Goal: Submit feedback/report problem: Submit feedback/report problem

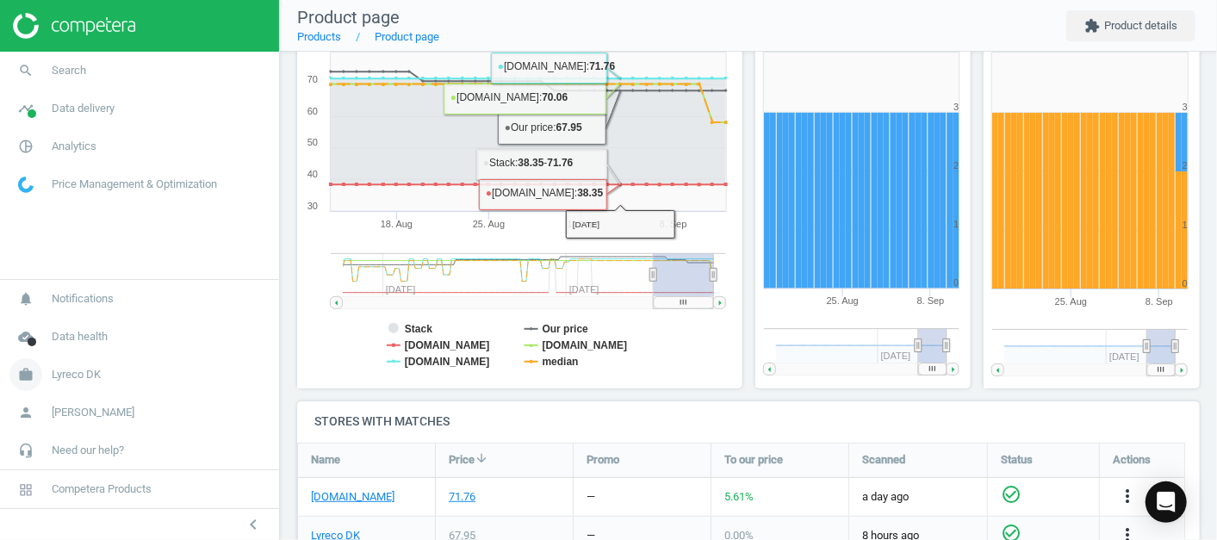
click at [101, 374] on link "work Lyreco DK" at bounding box center [139, 375] width 279 height 38
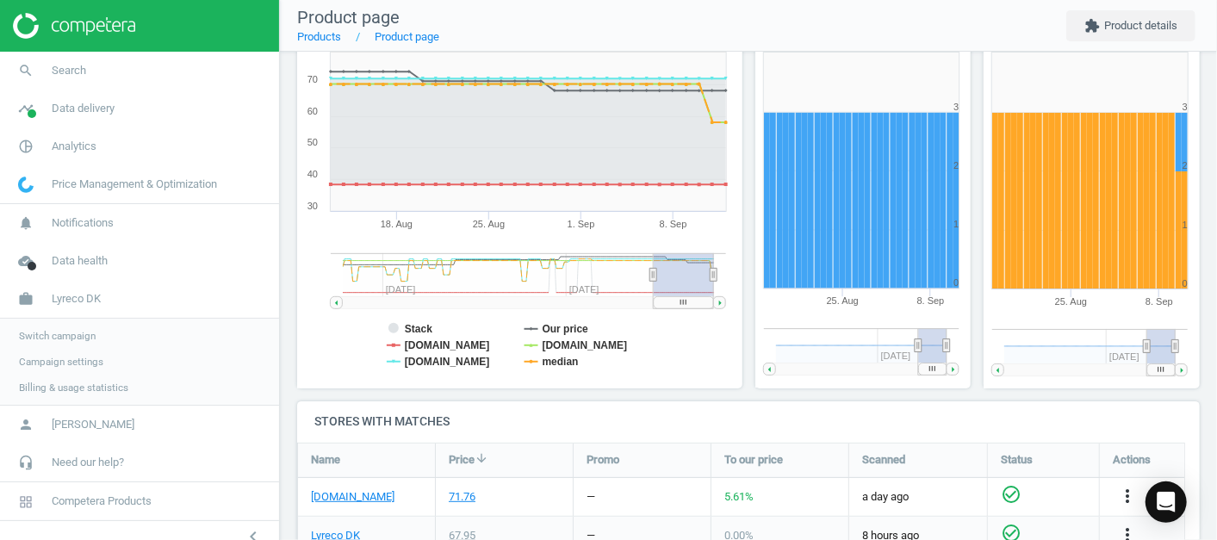
click at [84, 332] on span "Switch campaign" at bounding box center [57, 336] width 77 height 14
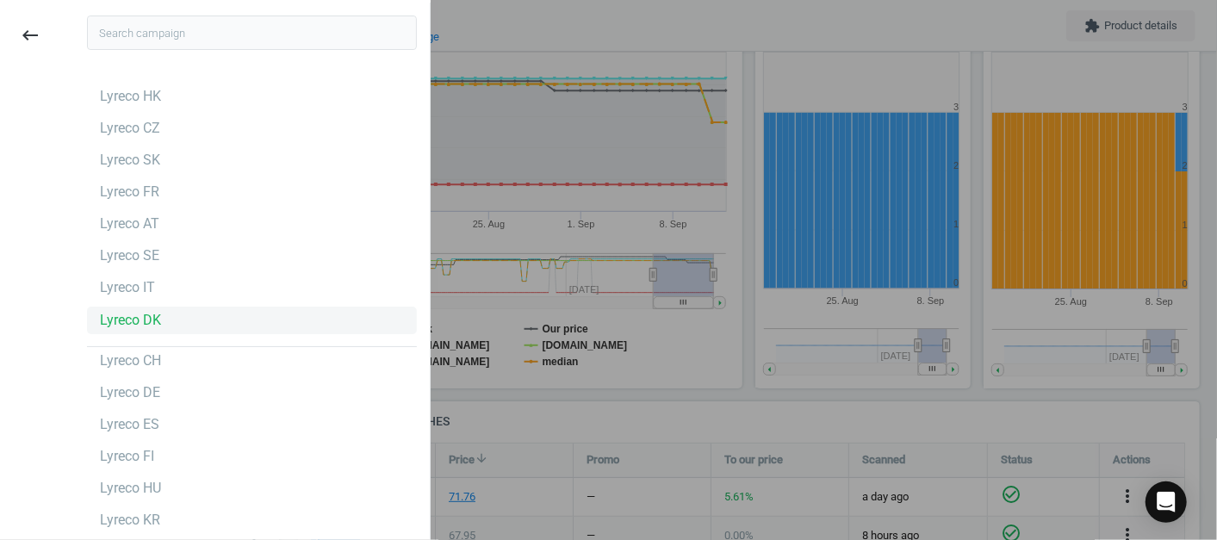
click at [147, 325] on div "Lyreco DK" at bounding box center [130, 320] width 61 height 19
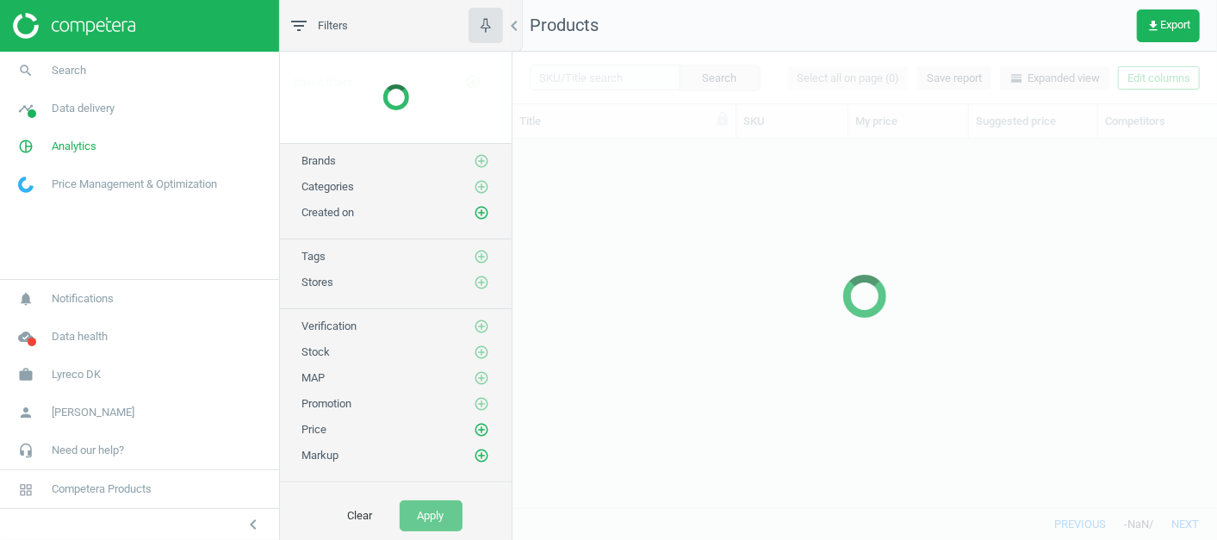
scroll to position [339, 690]
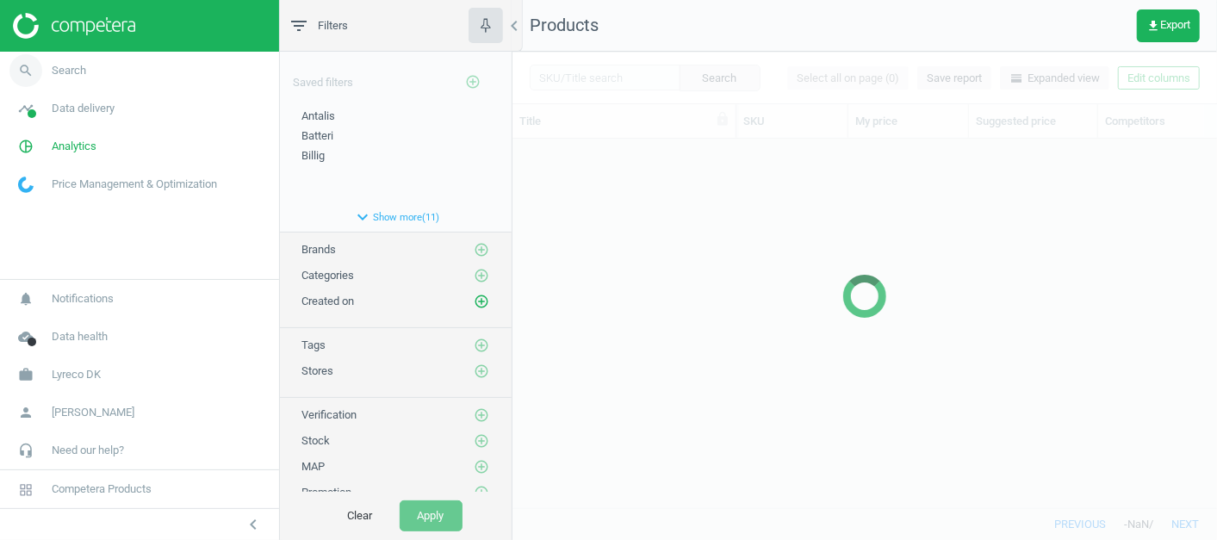
click at [103, 68] on link "search Search" at bounding box center [139, 71] width 279 height 38
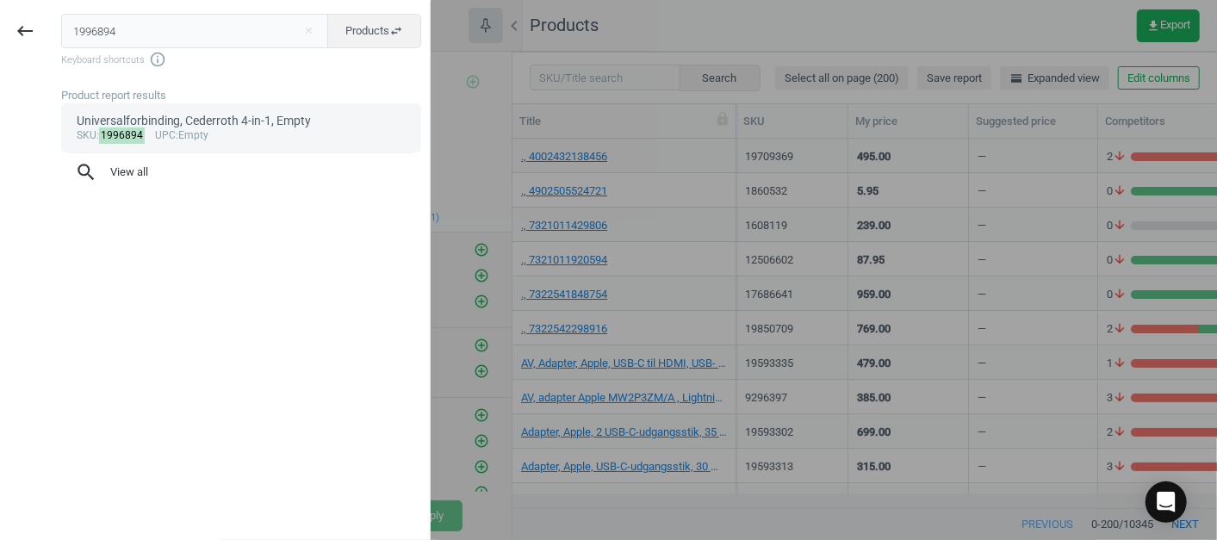
type input "1996894"
click at [121, 135] on mark "1996894" at bounding box center [122, 135] width 47 height 16
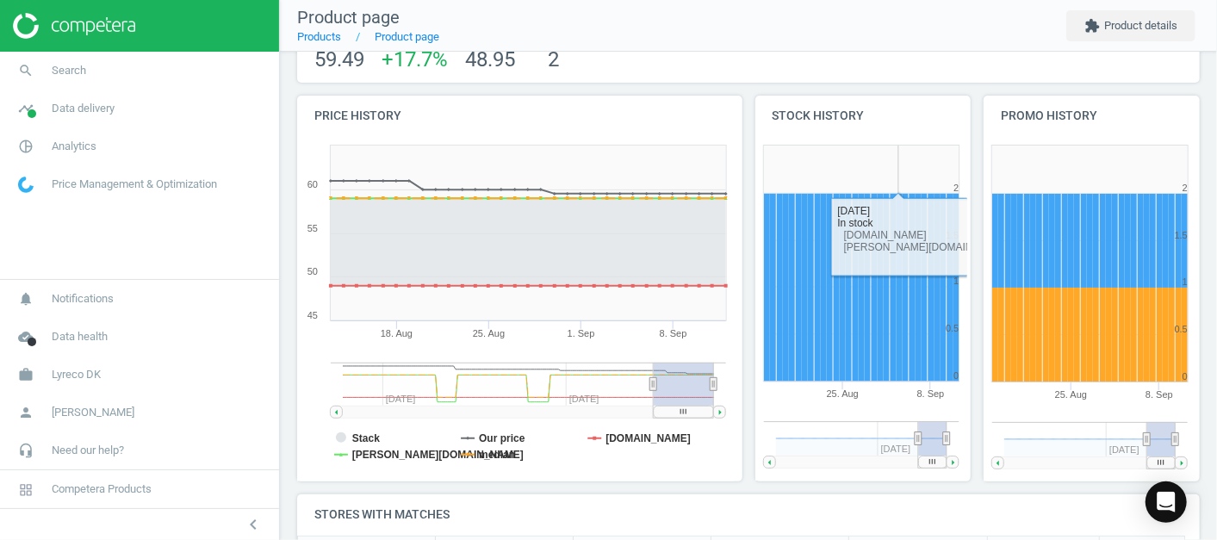
scroll to position [121, 0]
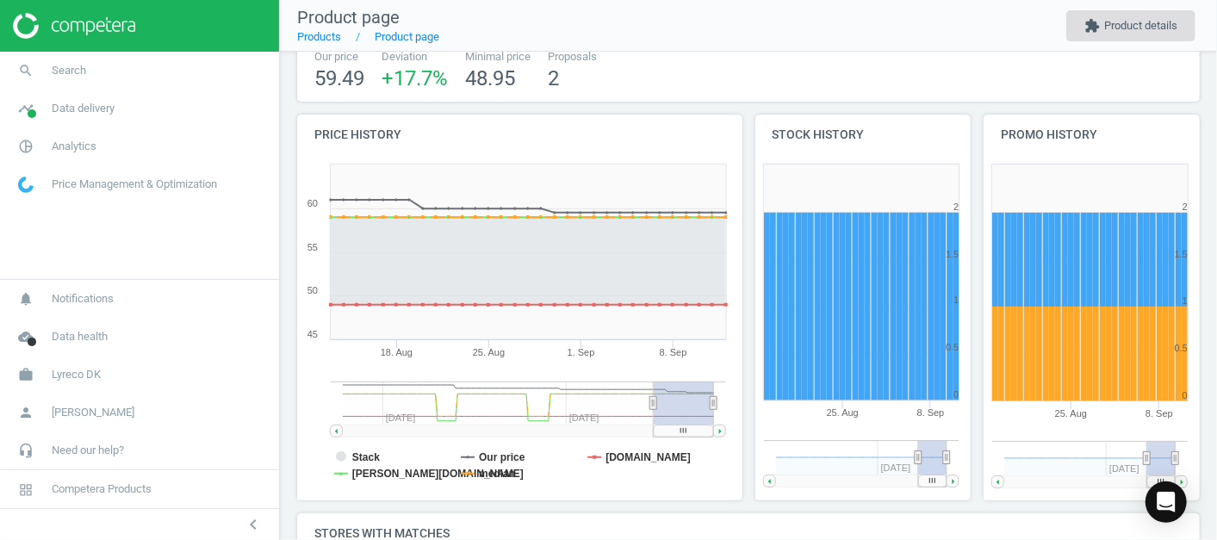
click at [1124, 24] on button "extension Product details" at bounding box center [1130, 25] width 129 height 31
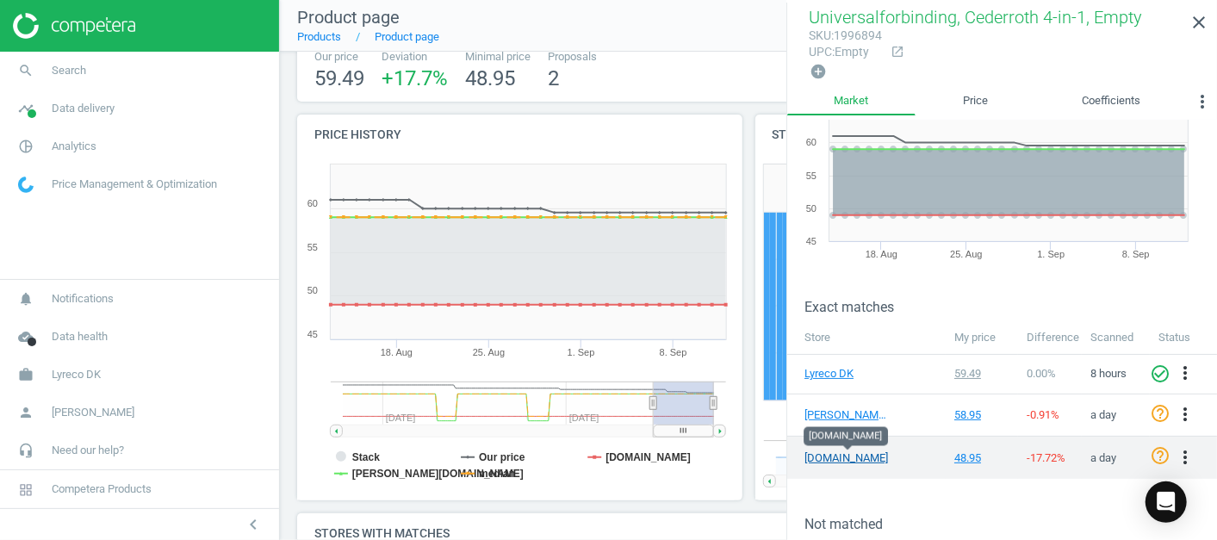
scroll to position [71, 0]
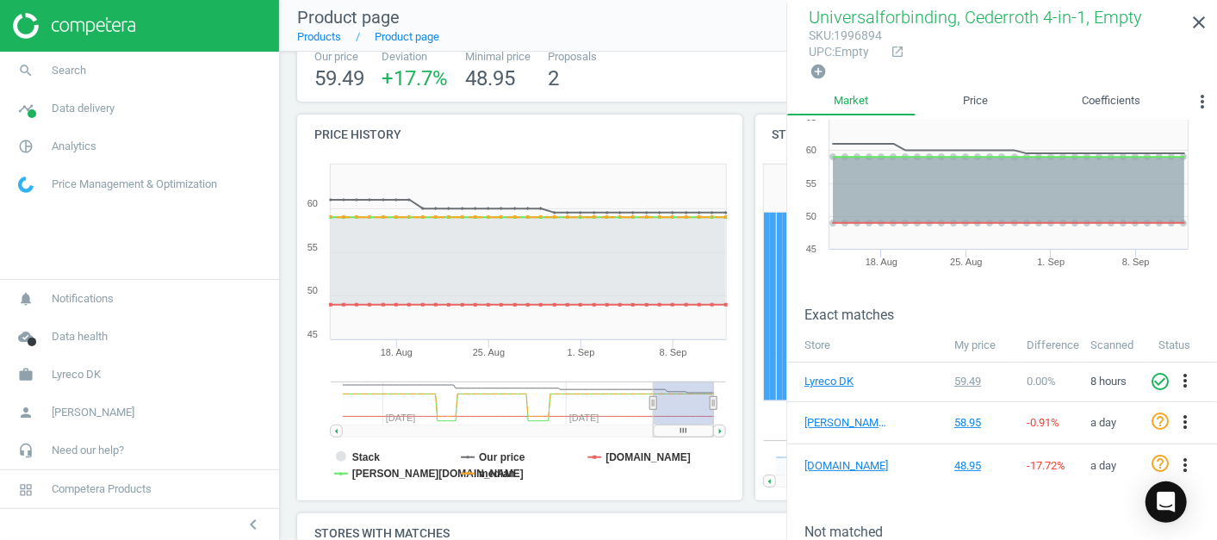
click at [455, 494] on rect at bounding box center [516, 328] width 438 height 345
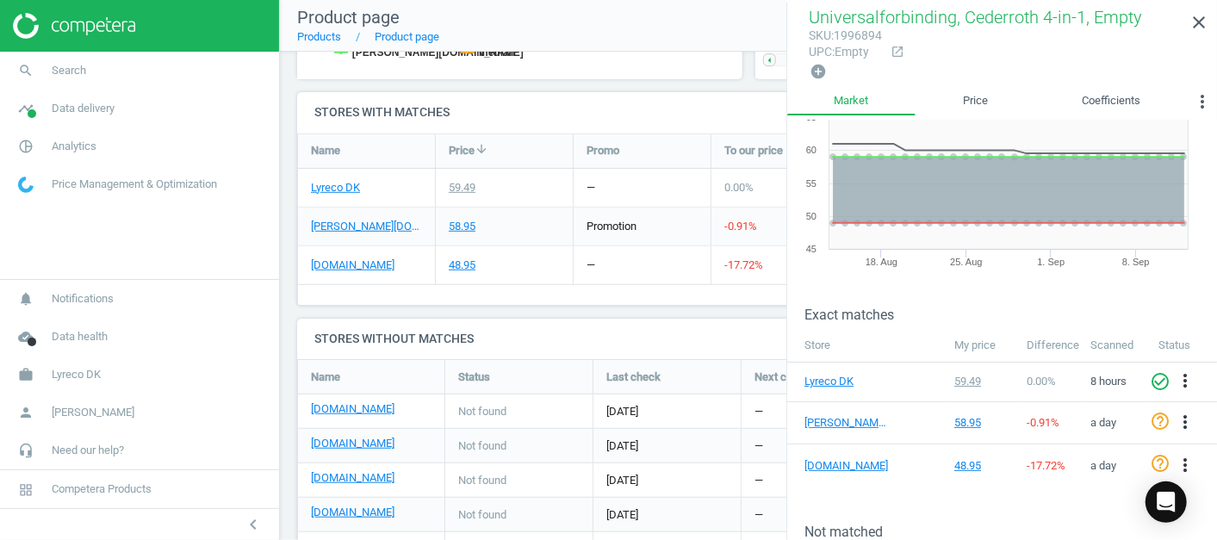
scroll to position [540, 0]
click at [313, 312] on div "Universalforbinding, Cederroth 4-in-1, Empty sku : 1996894 upc : Empty Last upd…" at bounding box center [748, 66] width 937 height 1108
click at [1208, 18] on icon "close" at bounding box center [1199, 22] width 21 height 21
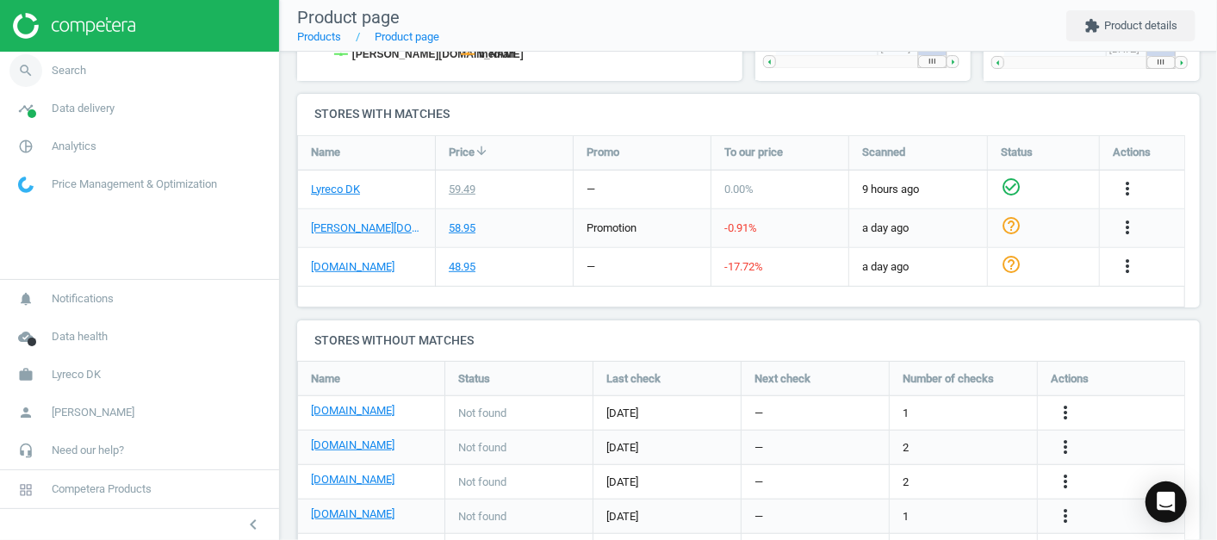
click at [124, 64] on link "search Search" at bounding box center [139, 71] width 279 height 38
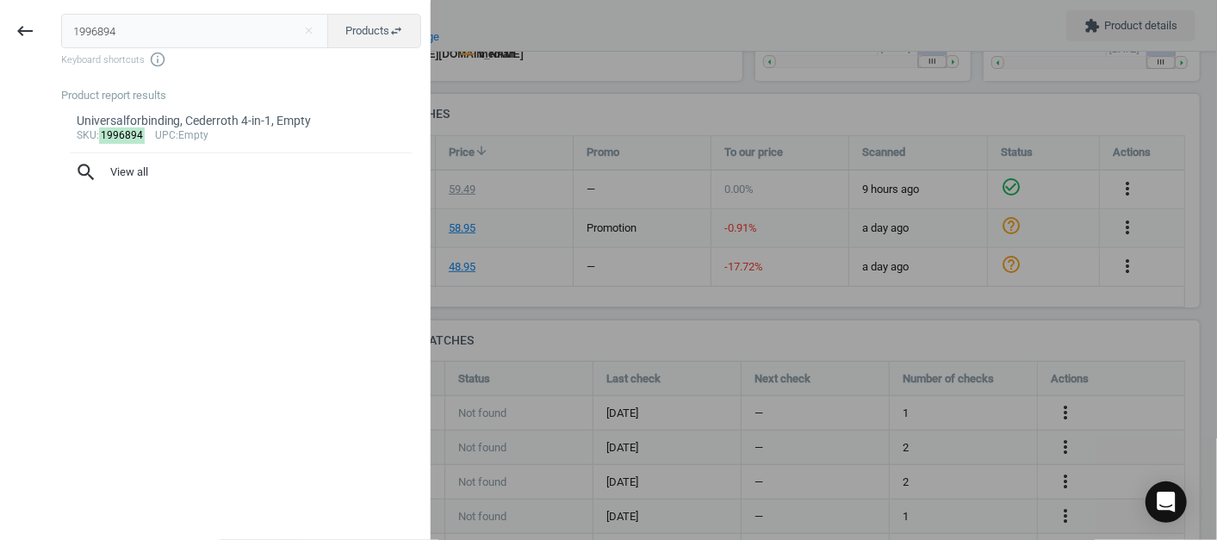
drag, startPoint x: 152, startPoint y: 28, endPoint x: 0, endPoint y: 47, distance: 152.8
click at [0, 48] on html "Group 2 Created with Sketch. ic/cloud_download/grey600 Created with Sketch. gra…" at bounding box center [608, 270] width 1217 height 540
type input "3771572"
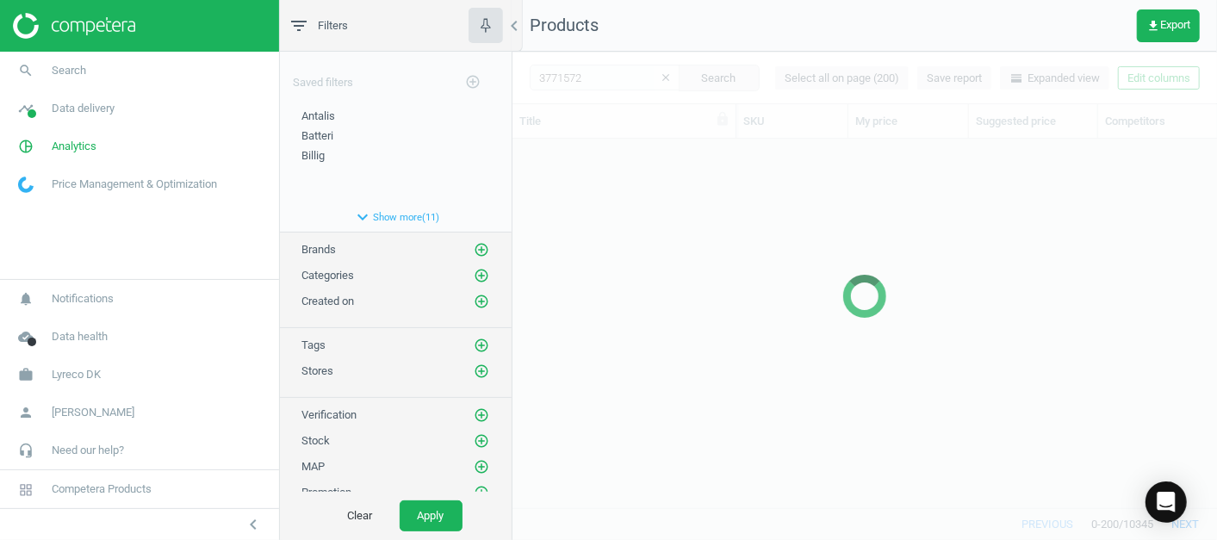
scroll to position [339, 690]
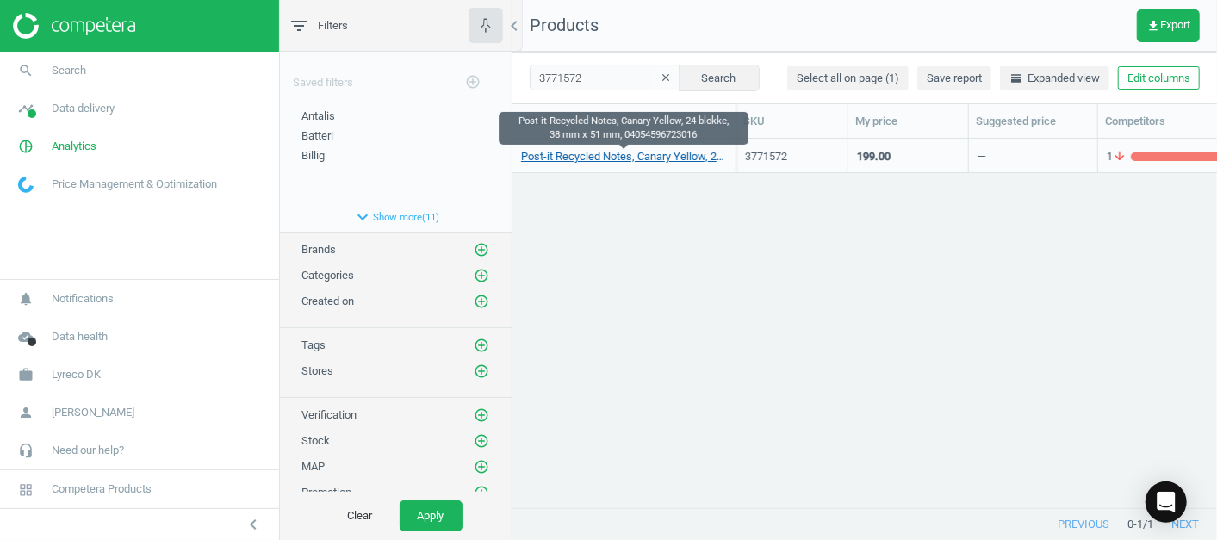
click at [609, 152] on link "Post-it Recycled Notes, Canary Yellow, 24 blokke, 38 mm x 51 mm, 04054596723016" at bounding box center [624, 157] width 206 height 16
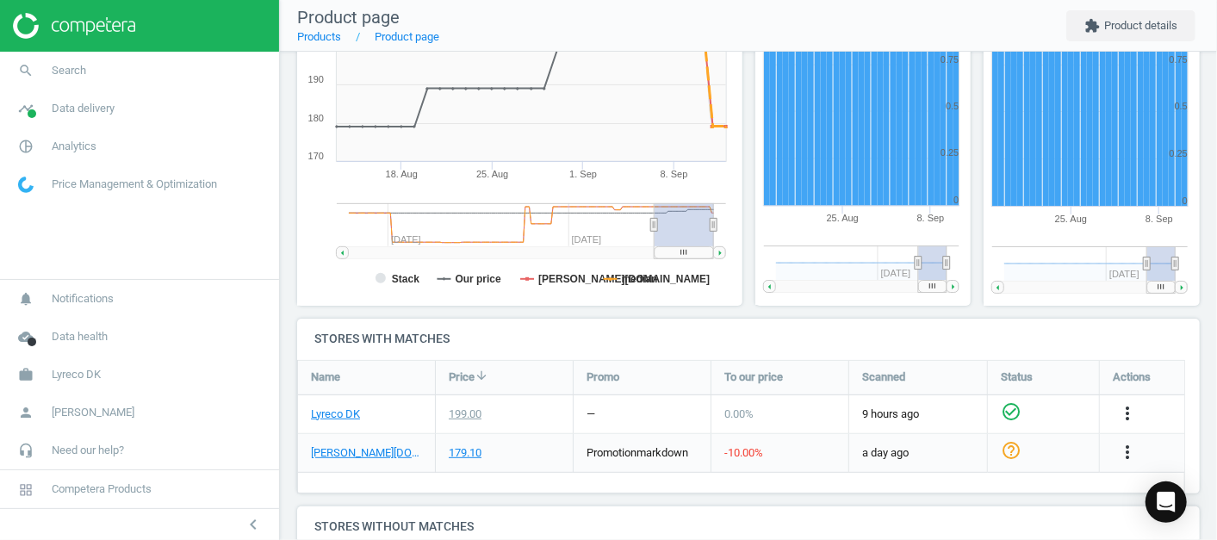
scroll to position [320, 0]
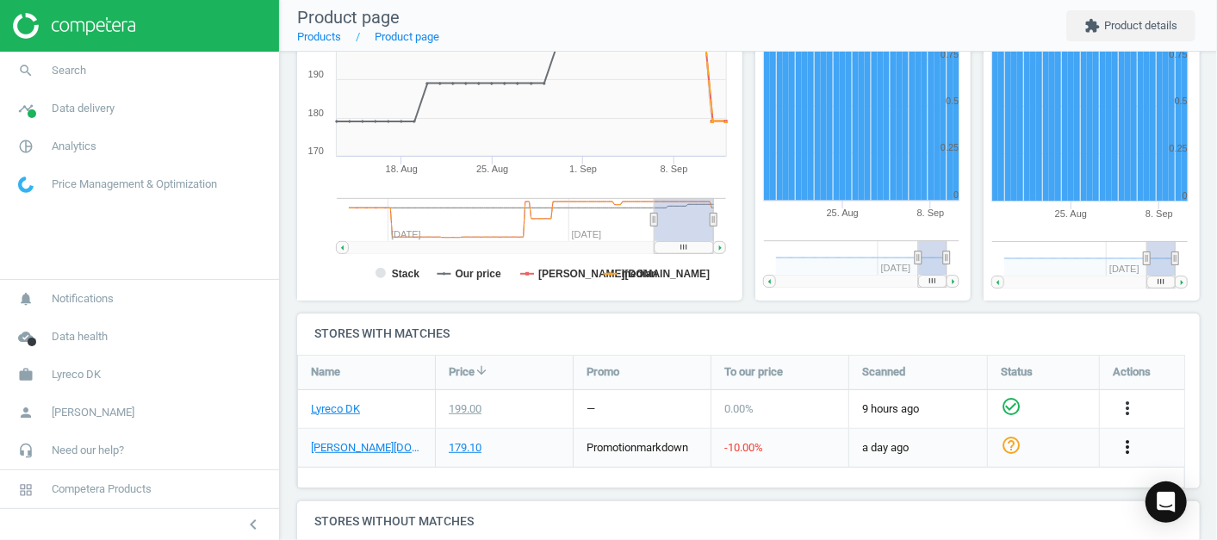
click at [1121, 450] on icon "more_vert" at bounding box center [1127, 447] width 21 height 21
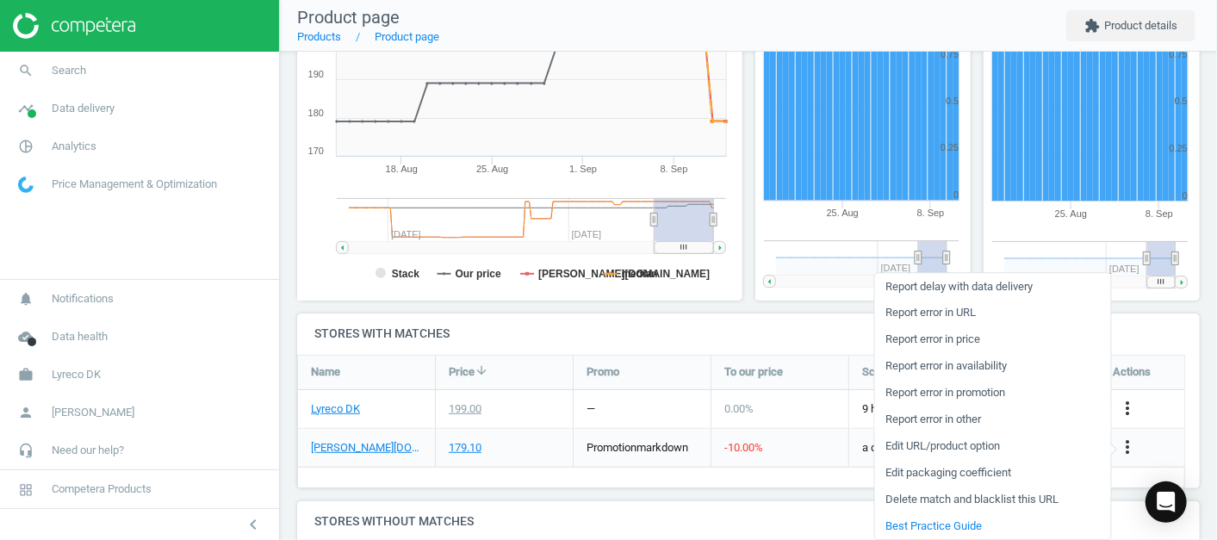
click at [947, 419] on link "Report error in other" at bounding box center [992, 420] width 236 height 27
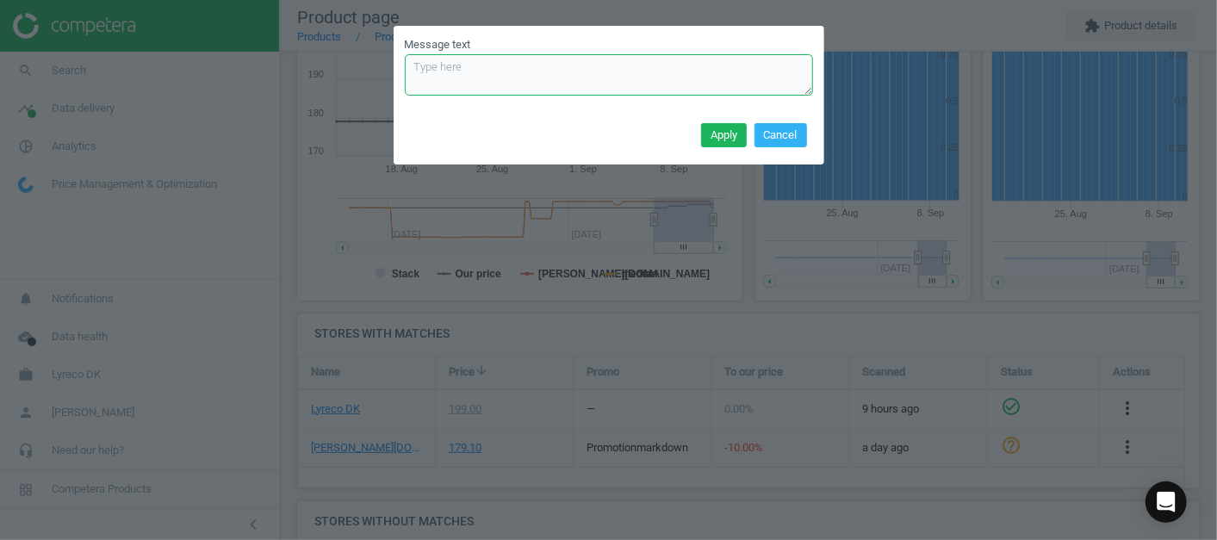
click at [439, 71] on textarea "Message text" at bounding box center [609, 74] width 408 height 41
click at [474, 85] on textarea "This issue is probably located in a file. I'd like to ask for checking both reg…" at bounding box center [609, 74] width 408 height 41
type textarea "This issue is probably located in a file. I'd like to ask for checking both reg…"
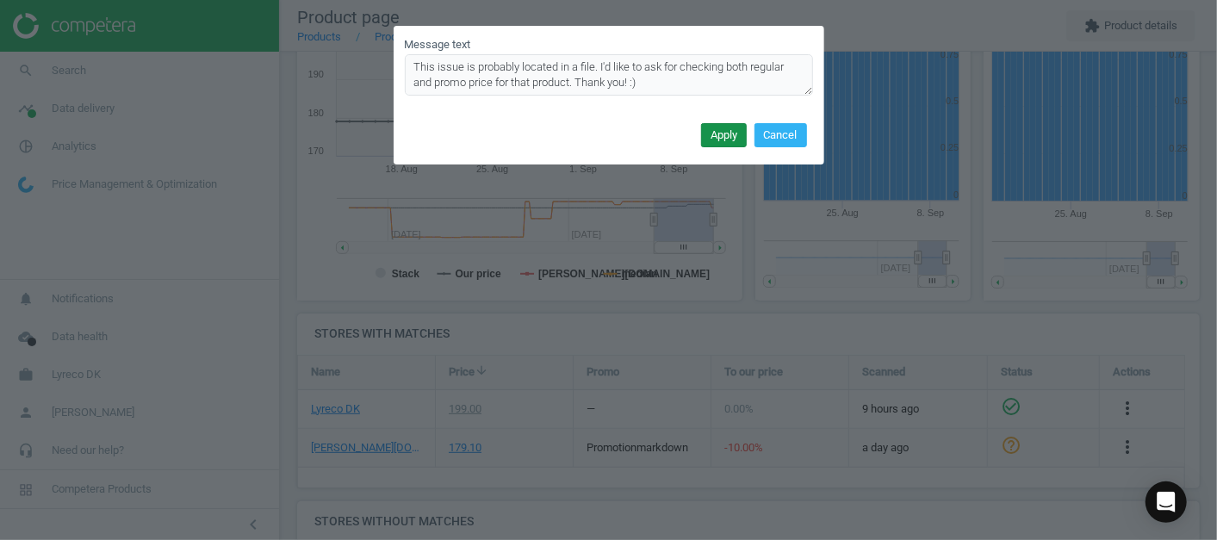
click at [724, 133] on button "Apply" at bounding box center [724, 135] width 46 height 24
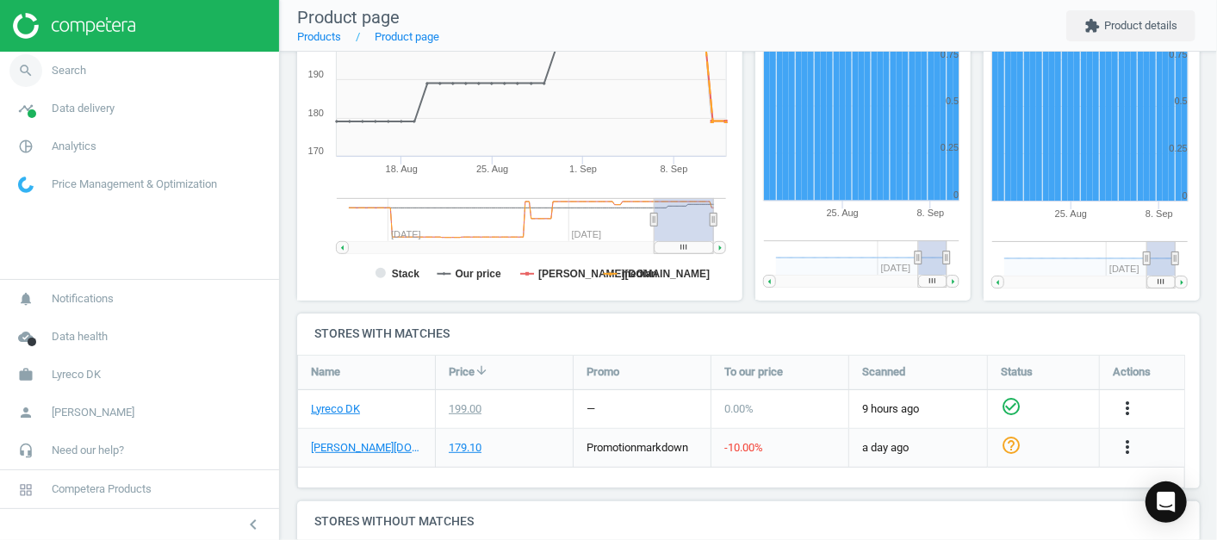
click at [80, 77] on span "Search" at bounding box center [69, 71] width 34 height 16
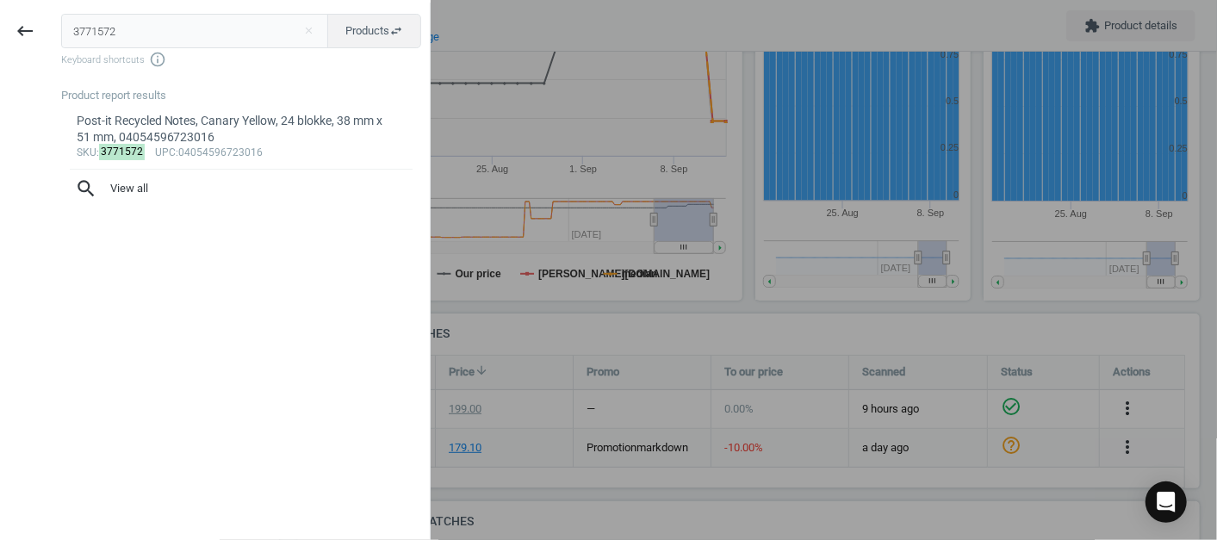
click at [147, 9] on div "3771572 close Products swap_horiz Keyboard shortcuts info_outline Product repor…" at bounding box center [240, 273] width 380 height 540
drag, startPoint x: 147, startPoint y: 22, endPoint x: 0, endPoint y: 24, distance: 147.3
click at [0, 24] on html "Group 2 Created with Sketch. ic/cloud_download/grey600 Created with Sketch. gra…" at bounding box center [608, 270] width 1217 height 540
paste input "5846197"
type input "5846197"
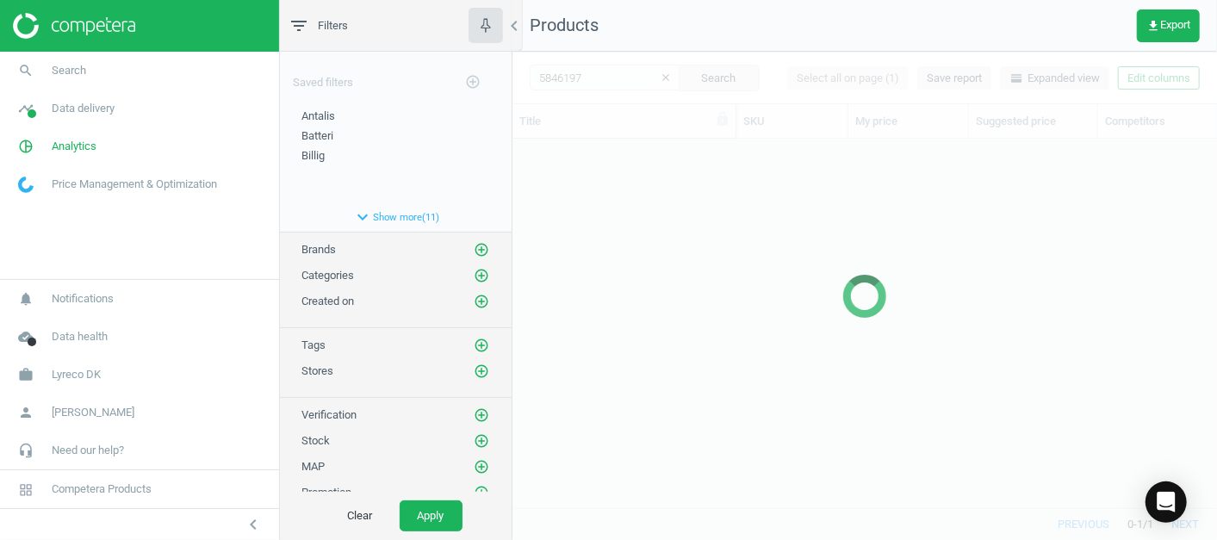
scroll to position [339, 690]
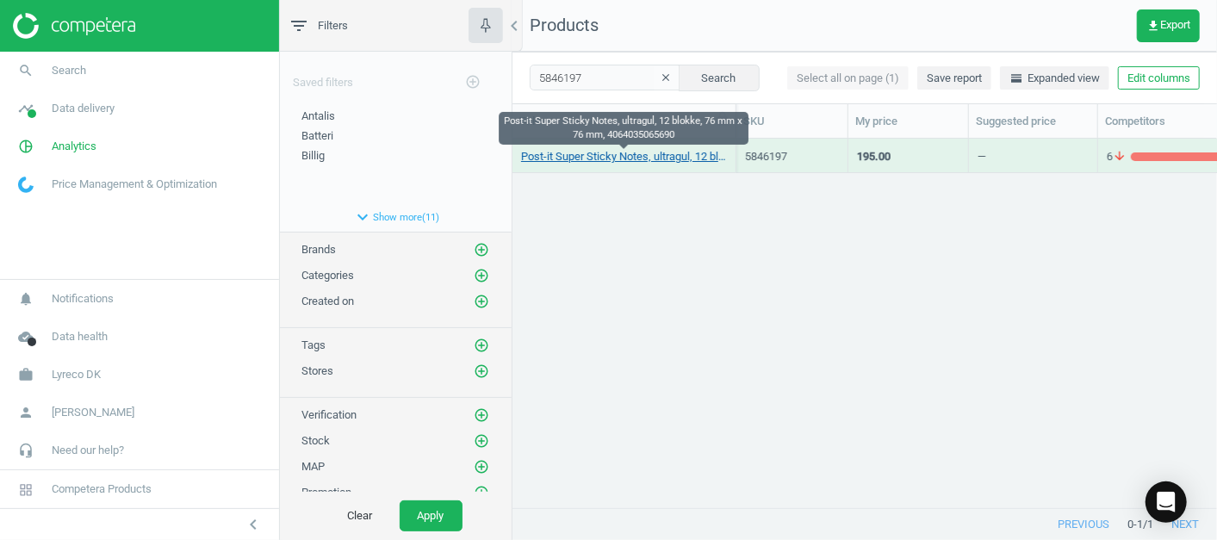
click at [601, 157] on link "Post-it Super Sticky Notes, ultragul, 12 blokke, 76 mm x 76 mm, 4064035065690" at bounding box center [624, 157] width 206 height 16
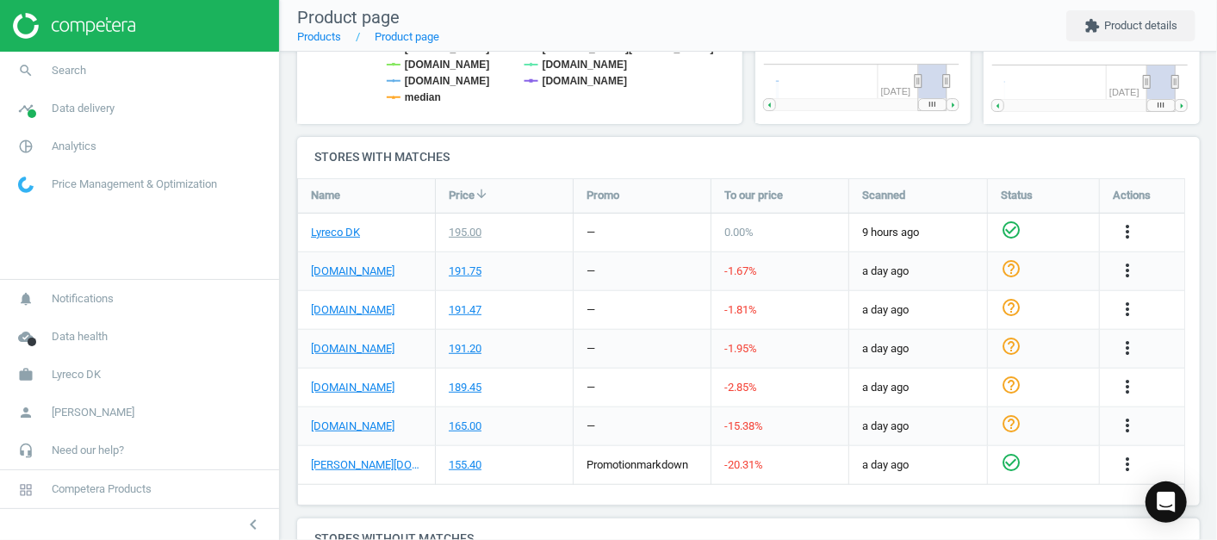
scroll to position [374, 242]
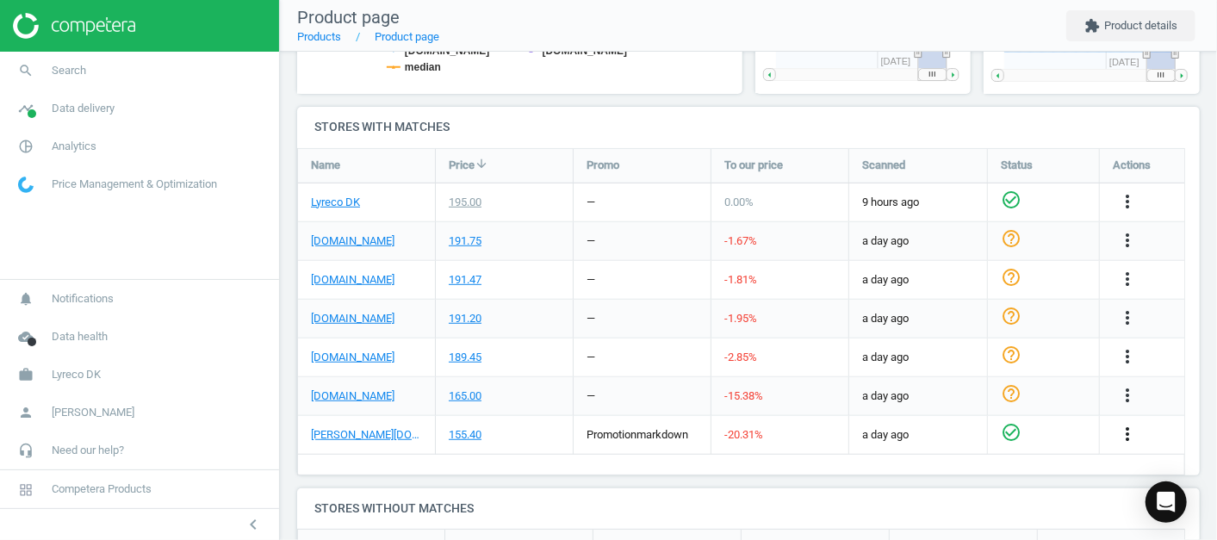
click at [1120, 435] on icon "more_vert" at bounding box center [1127, 434] width 21 height 21
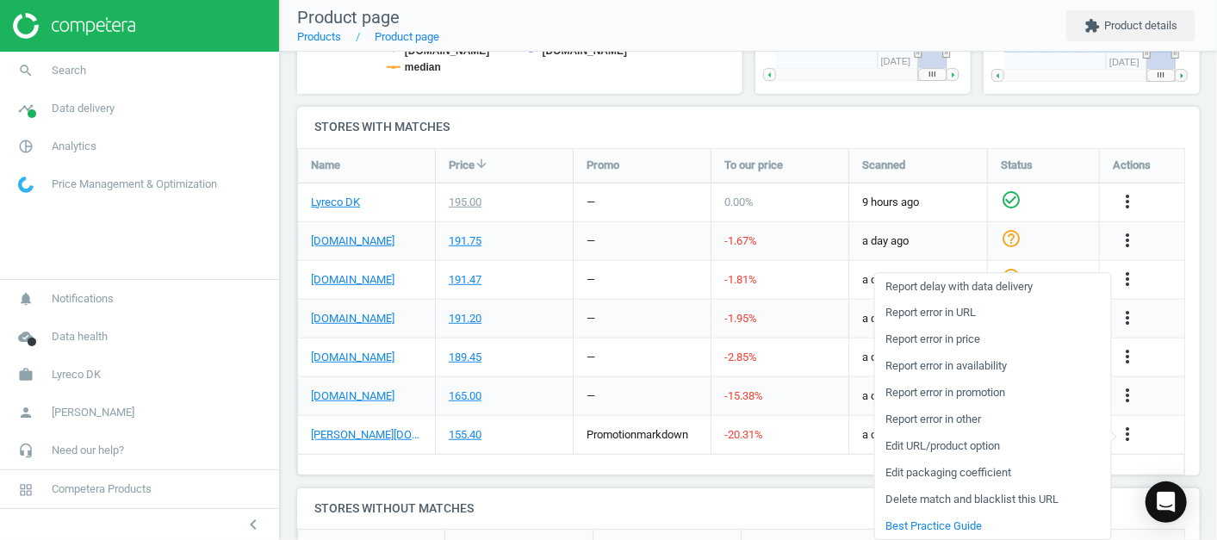
click at [925, 416] on link "Report error in other" at bounding box center [992, 420] width 236 height 27
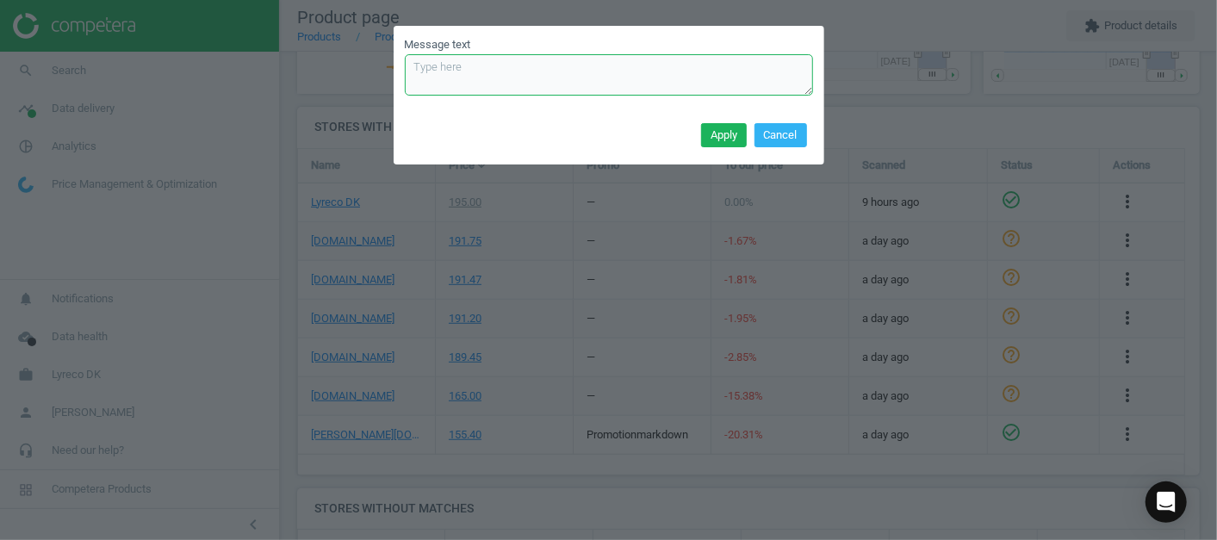
click at [463, 84] on textarea "Message text" at bounding box center [609, 74] width 408 height 41
type textarea "Problem also related to a feed file. Thank you!"
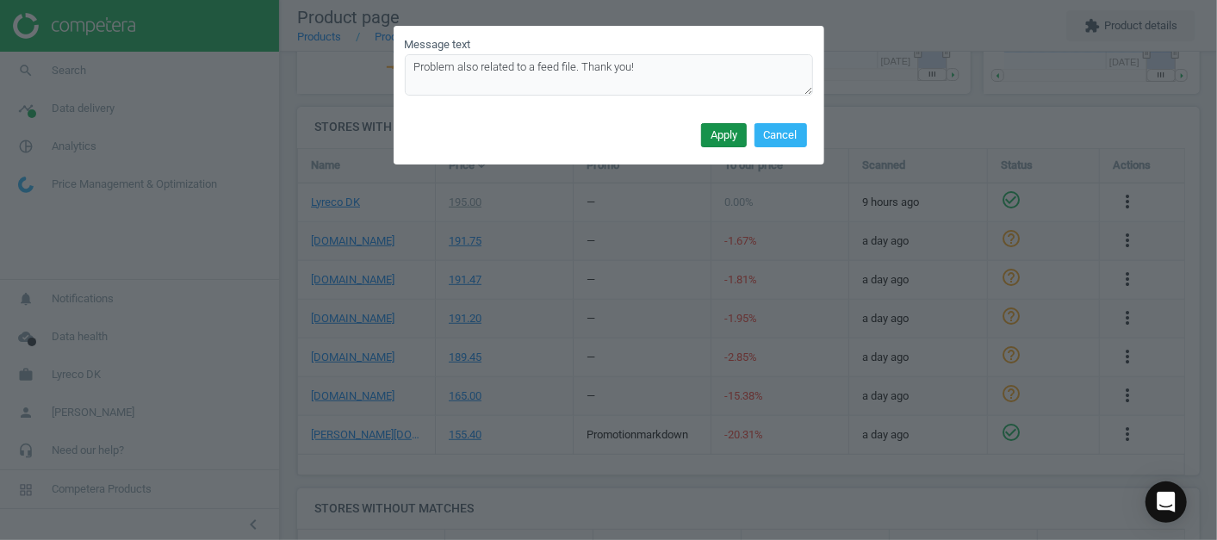
click at [721, 139] on button "Apply" at bounding box center [724, 135] width 46 height 24
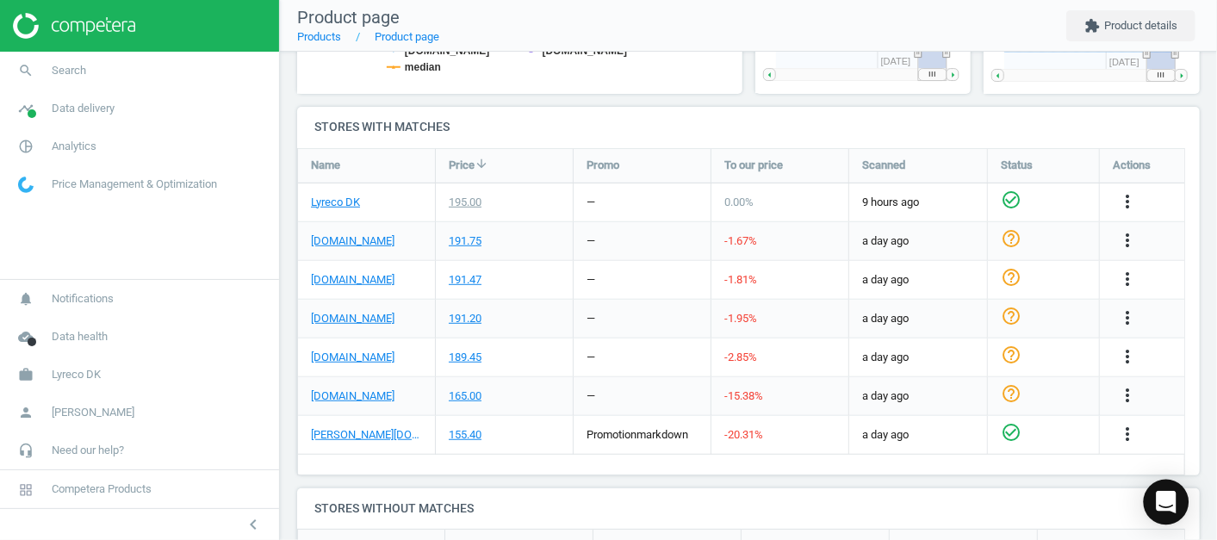
click at [1170, 494] on icon "Open Intercom Messenger" at bounding box center [1166, 502] width 20 height 22
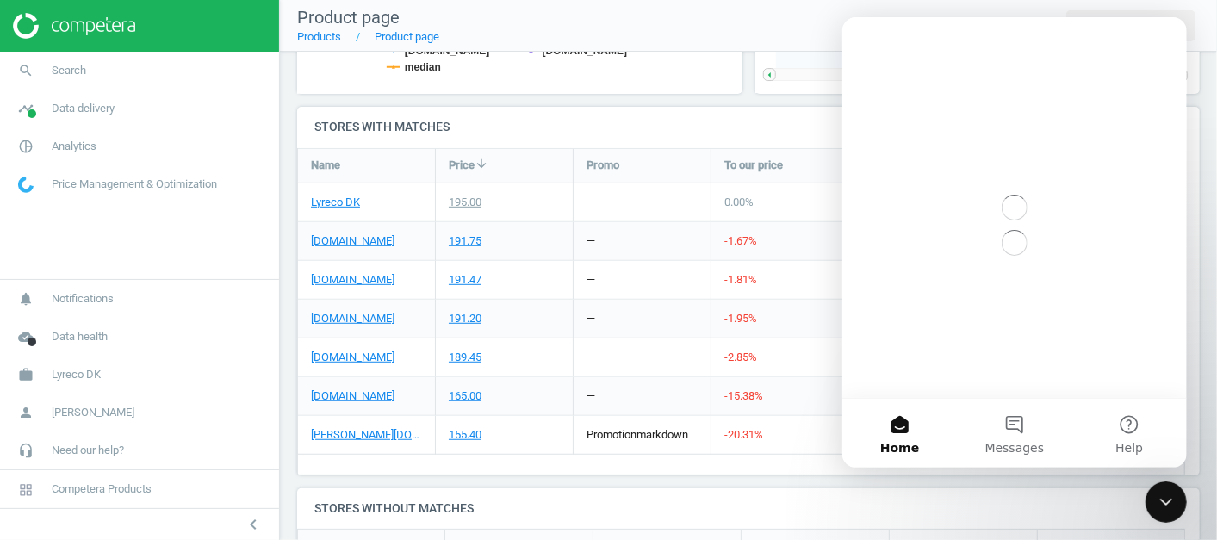
scroll to position [0, 0]
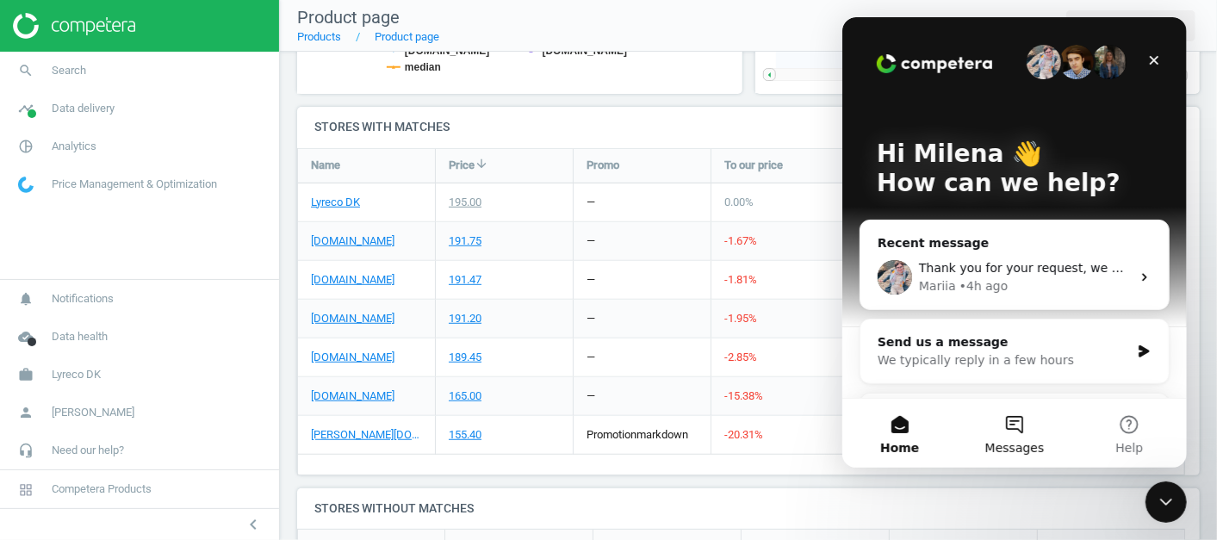
click at [1022, 433] on button "Messages" at bounding box center [1013, 433] width 115 height 69
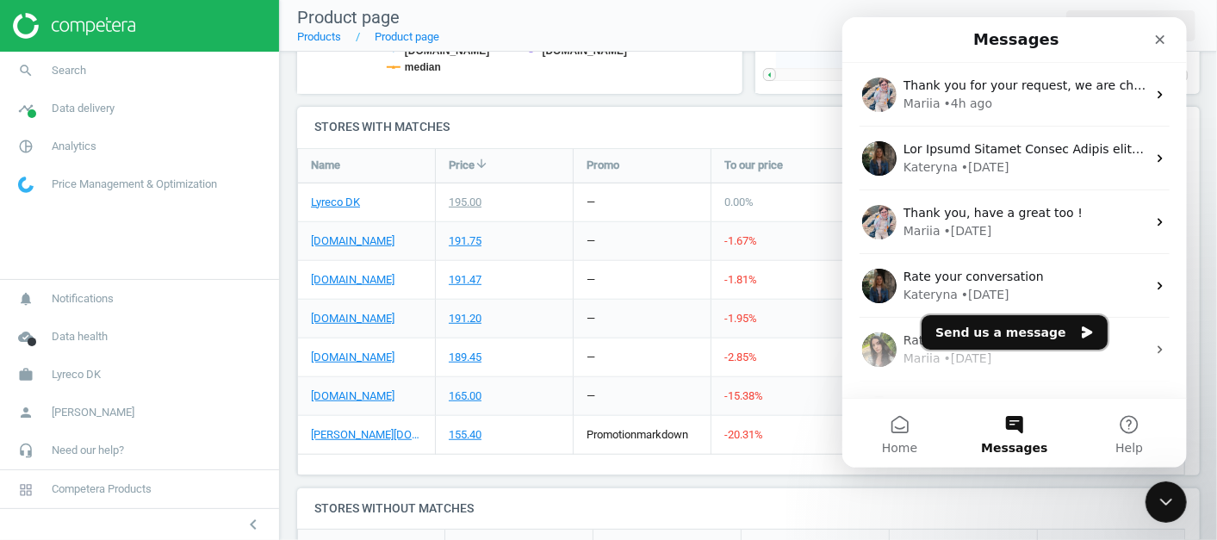
click at [991, 325] on button "Send us a message" at bounding box center [1014, 332] width 186 height 34
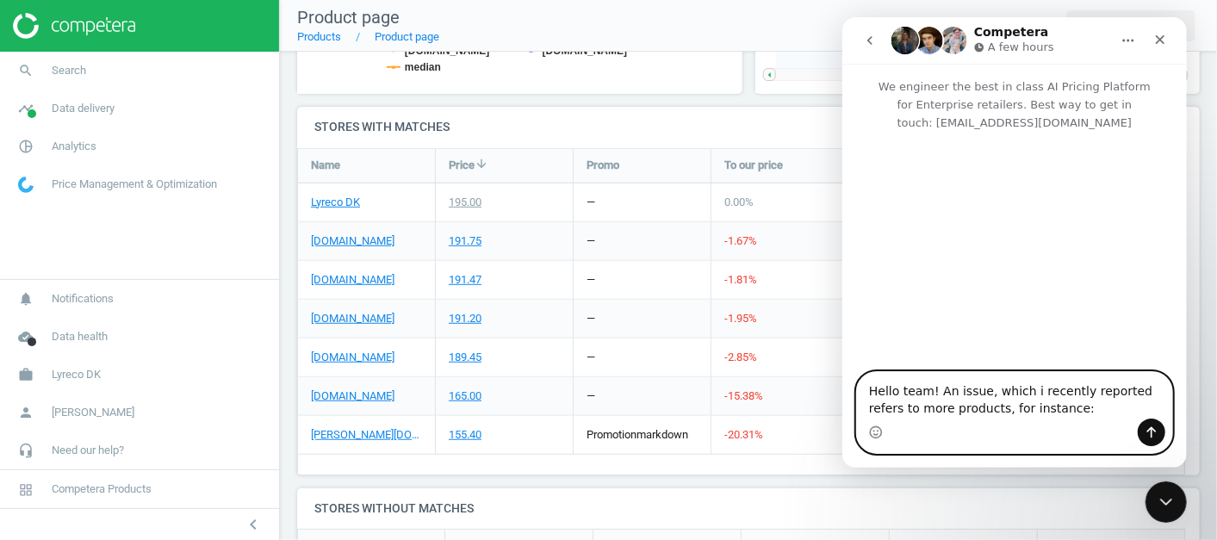
paste textarea "7150356"
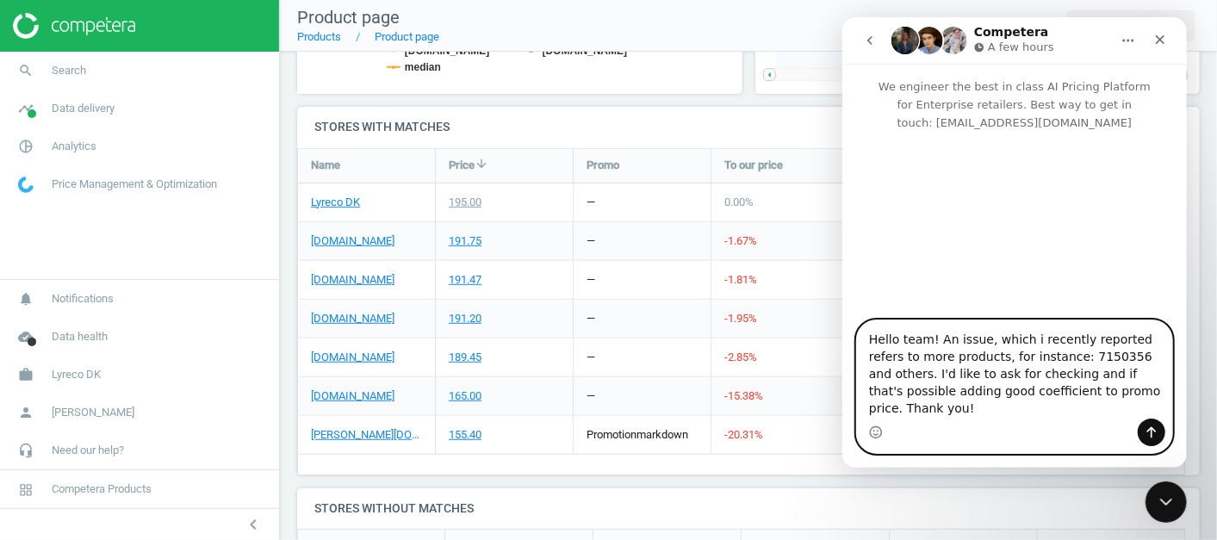
click at [1115, 357] on textarea "Hello team! An issue, which i recently reported refers to more products, for in…" at bounding box center [1013, 369] width 315 height 98
type textarea "Hello team! An issue, which i recently reported ([DOMAIN_NAME]) refers to more …"
click at [976, 408] on textarea "Hello team! An issue, which i recently reported ([DOMAIN_NAME]) refers to more …" at bounding box center [1013, 369] width 315 height 98
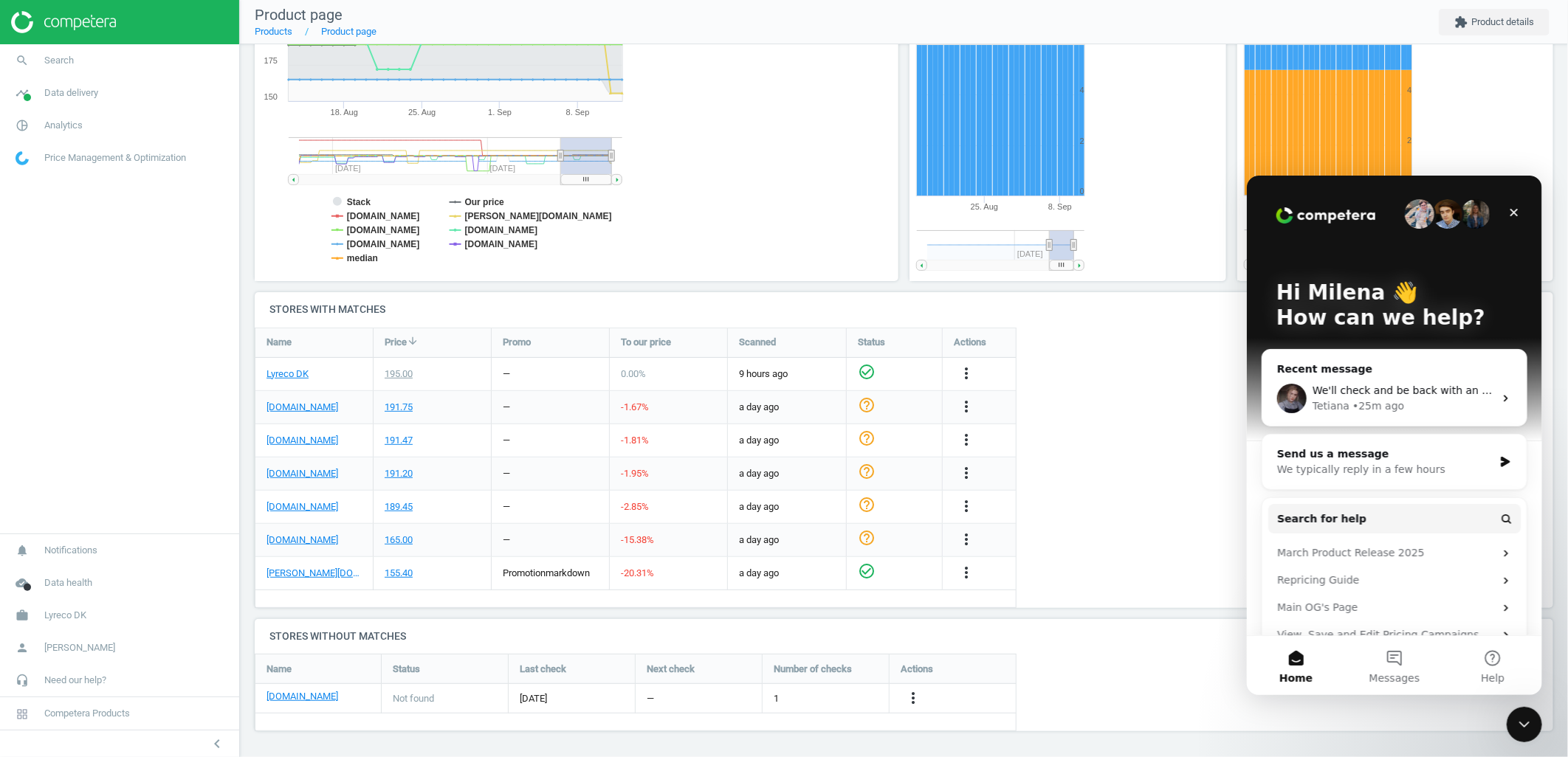
scroll to position [8, 0]
